Goal: Task Accomplishment & Management: Manage account settings

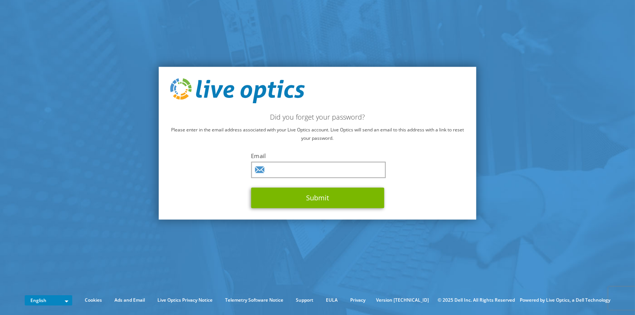
click at [275, 158] on label "Email" at bounding box center [317, 156] width 133 height 8
click at [277, 166] on input "text" at bounding box center [318, 169] width 135 height 16
type input "rebecca.martin@christian.kyschools.us"
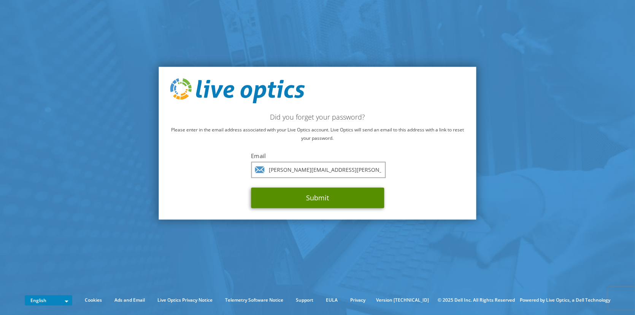
click at [307, 202] on button "Submit" at bounding box center [317, 197] width 133 height 21
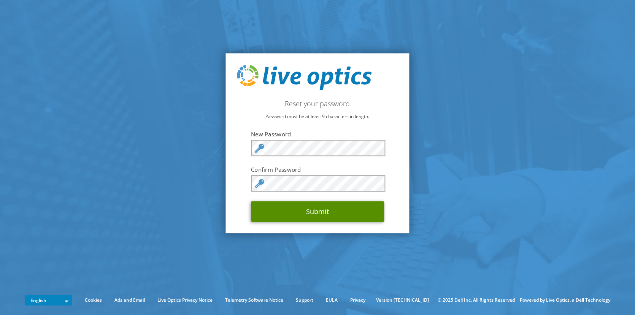
click at [310, 209] on button "Submit" at bounding box center [317, 211] width 133 height 21
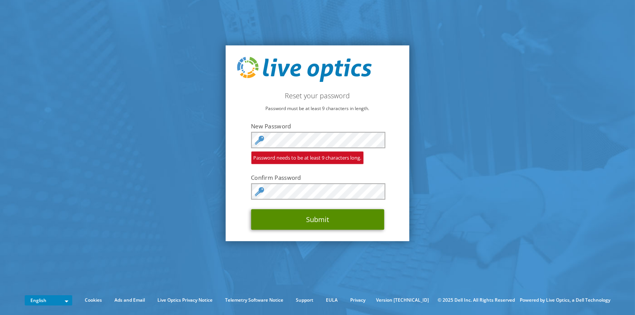
click at [293, 215] on button "Submit" at bounding box center [317, 219] width 133 height 21
